Goal: Task Accomplishment & Management: Manage account settings

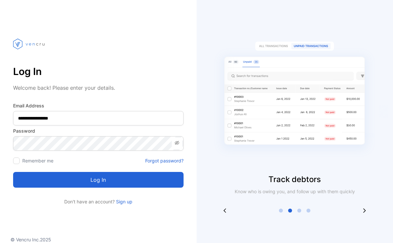
click at [179, 143] on icon at bounding box center [176, 142] width 5 height 5
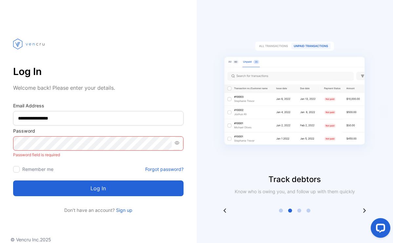
click at [172, 169] on link "Forgot password?" at bounding box center [164, 169] width 38 height 7
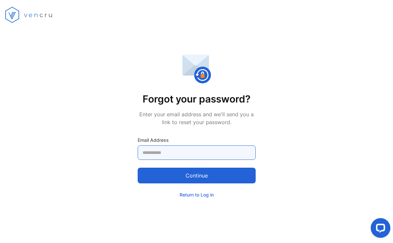
click at [169, 154] on Address-inputemail "email" at bounding box center [197, 153] width 118 height 14
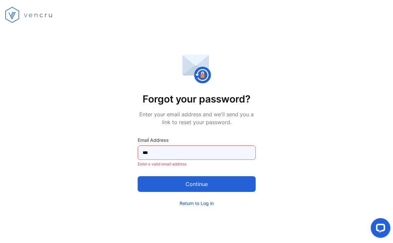
type Address-inputemail "****"
type Address-inputemail "**********"
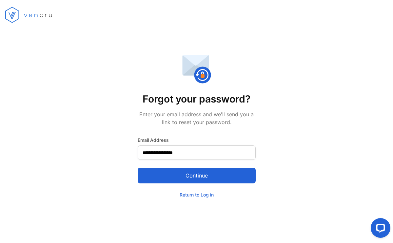
click at [207, 181] on button "Continue" at bounding box center [197, 176] width 118 height 16
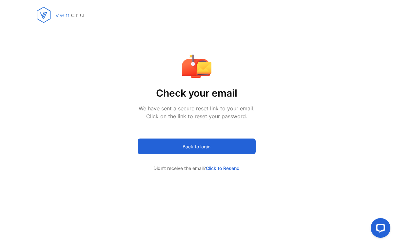
click at [220, 169] on span "Click to Resend" at bounding box center [223, 169] width 34 height 6
click at [211, 150] on button "Back to login" at bounding box center [197, 147] width 118 height 16
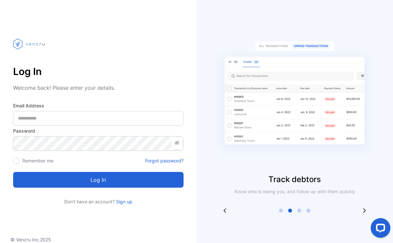
click at [105, 179] on button "Log in" at bounding box center [98, 180] width 170 height 16
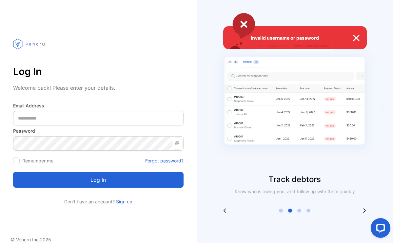
click at [171, 146] on div "invalid username or password" at bounding box center [196, 121] width 393 height 243
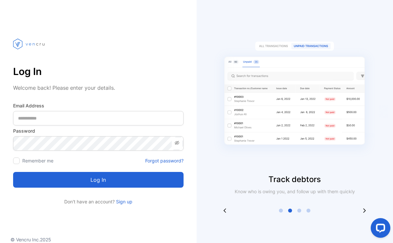
click at [176, 145] on icon at bounding box center [176, 142] width 5 height 5
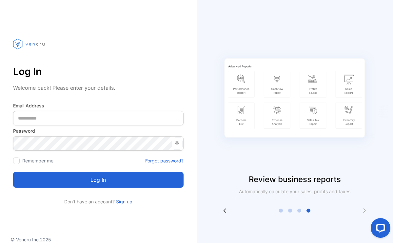
click at [98, 180] on button "Log in" at bounding box center [98, 180] width 170 height 16
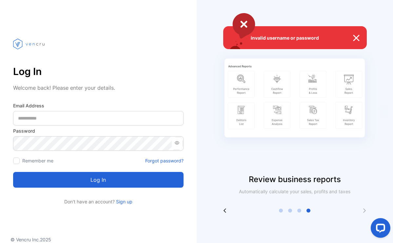
click at [153, 163] on div "invalid username or password" at bounding box center [196, 121] width 393 height 243
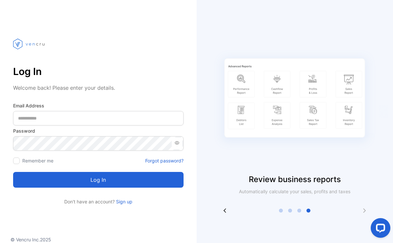
click at [160, 160] on link "Forgot password?" at bounding box center [164, 160] width 38 height 7
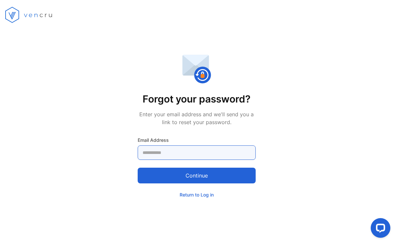
click at [164, 150] on Address-inputemail "email" at bounding box center [197, 153] width 118 height 14
type Address-inputemail "*"
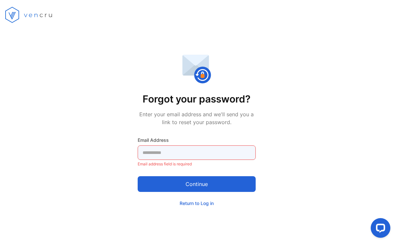
type Address-inputemail "**********"
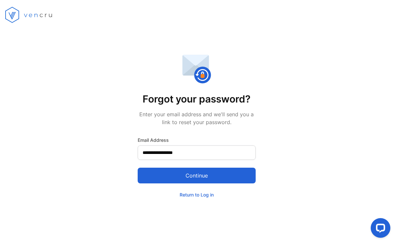
click at [212, 174] on button "Continue" at bounding box center [197, 176] width 118 height 16
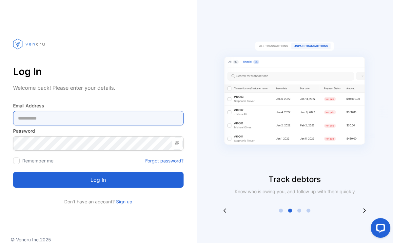
type Address-inputemail "**********"
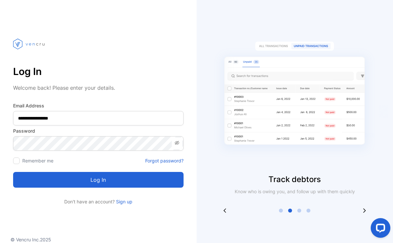
click at [178, 142] on icon at bounding box center [176, 142] width 5 height 5
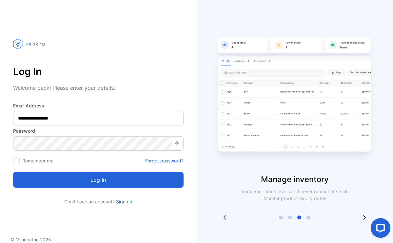
click at [117, 184] on button "Log in" at bounding box center [98, 180] width 170 height 16
